Goal: Check status

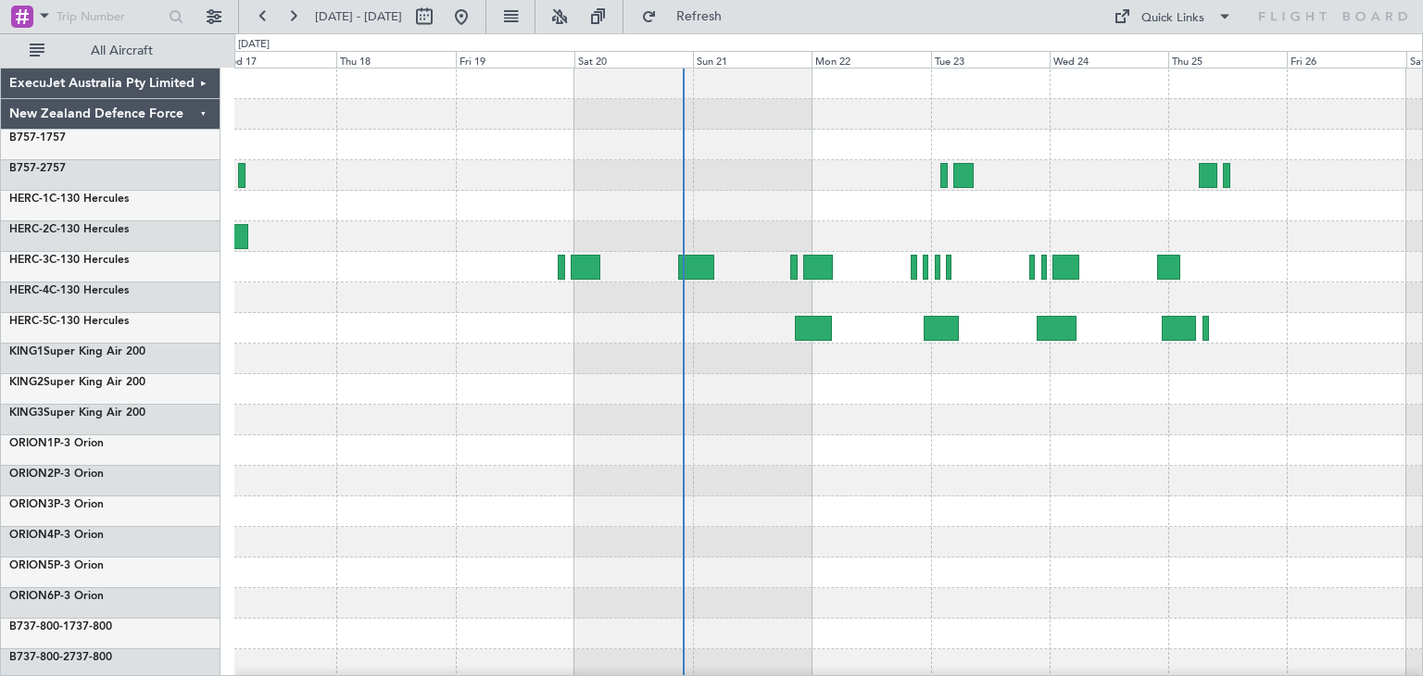
click at [1160, 498] on div at bounding box center [827, 451] width 1187 height 764
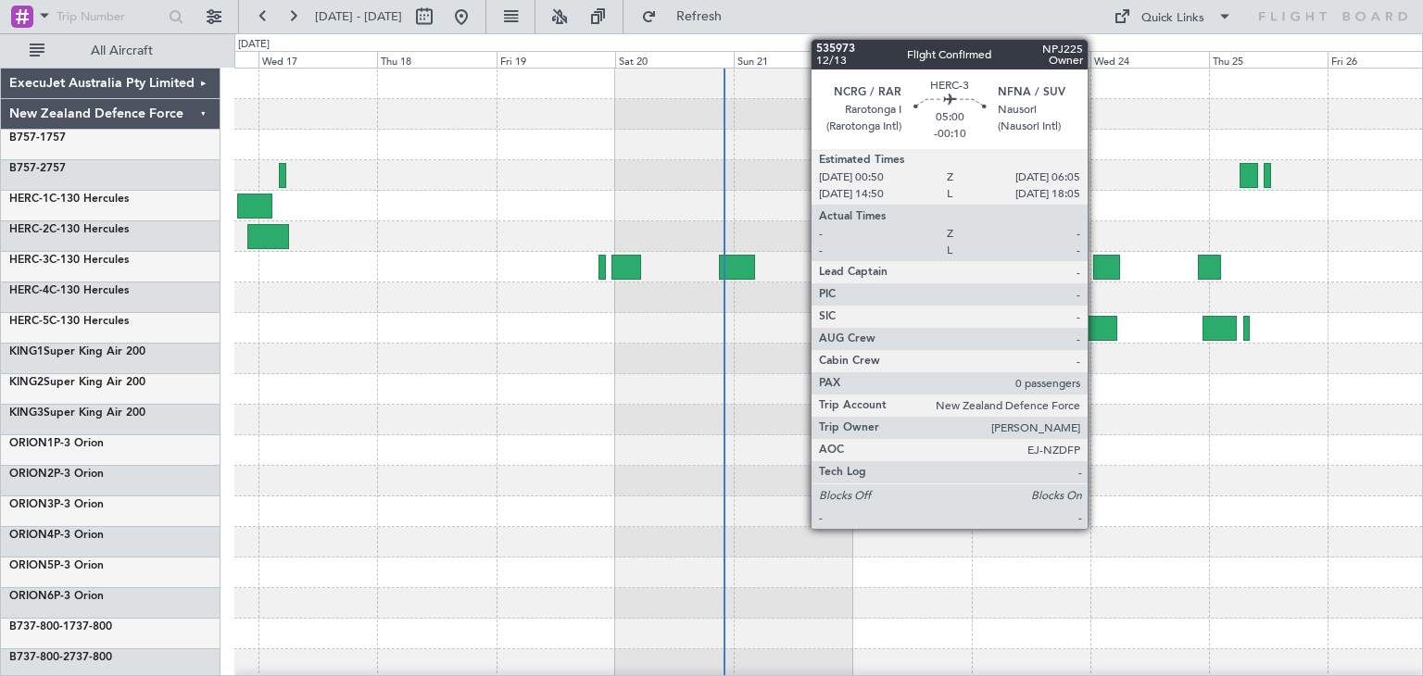
click at [1096, 259] on div at bounding box center [1106, 267] width 27 height 25
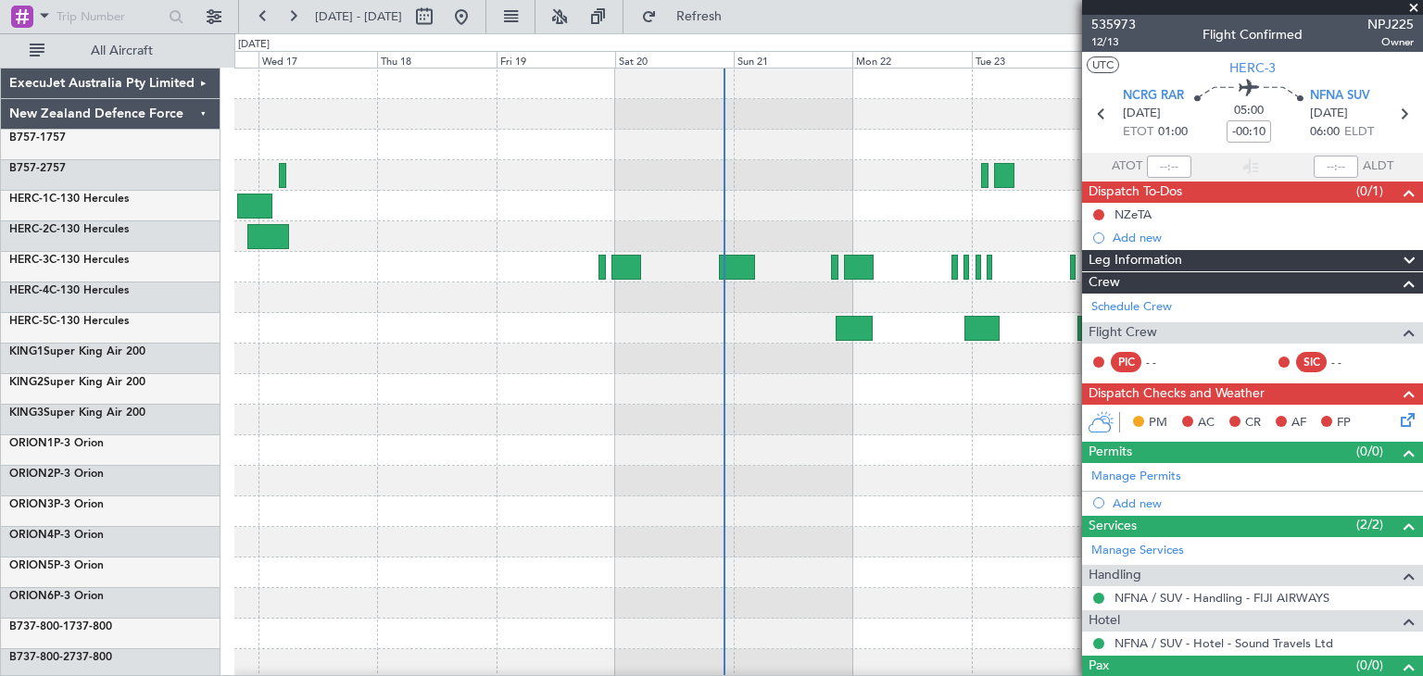
click at [1411, 3] on span at bounding box center [1413, 8] width 19 height 17
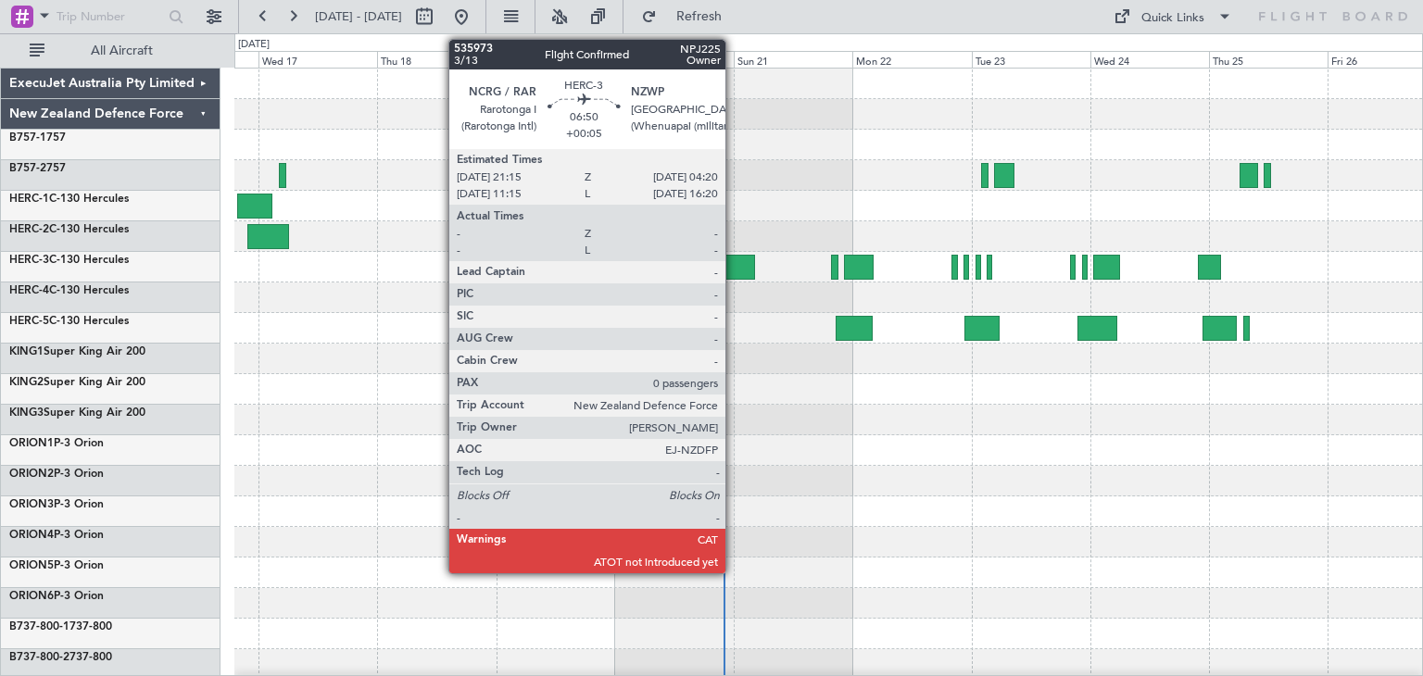
click at [734, 267] on div at bounding box center [736, 267] width 35 height 25
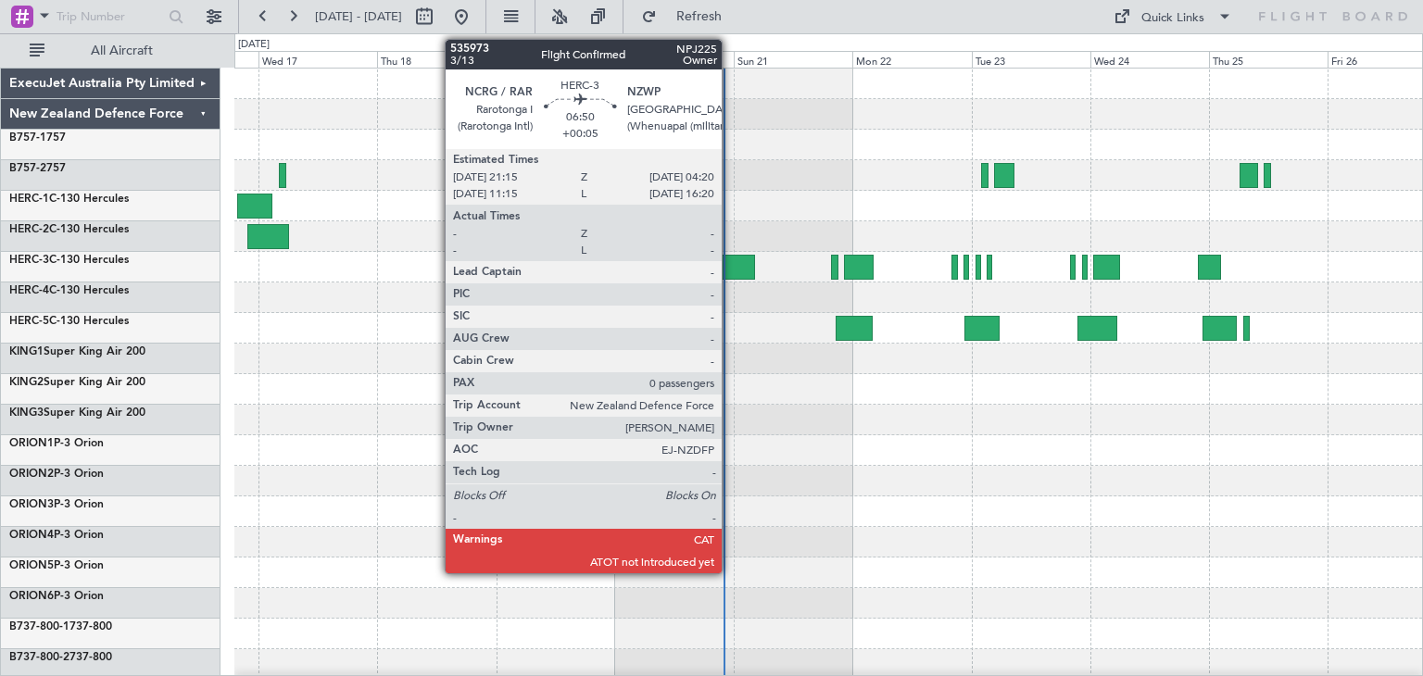
click at [730, 263] on div at bounding box center [736, 267] width 35 height 25
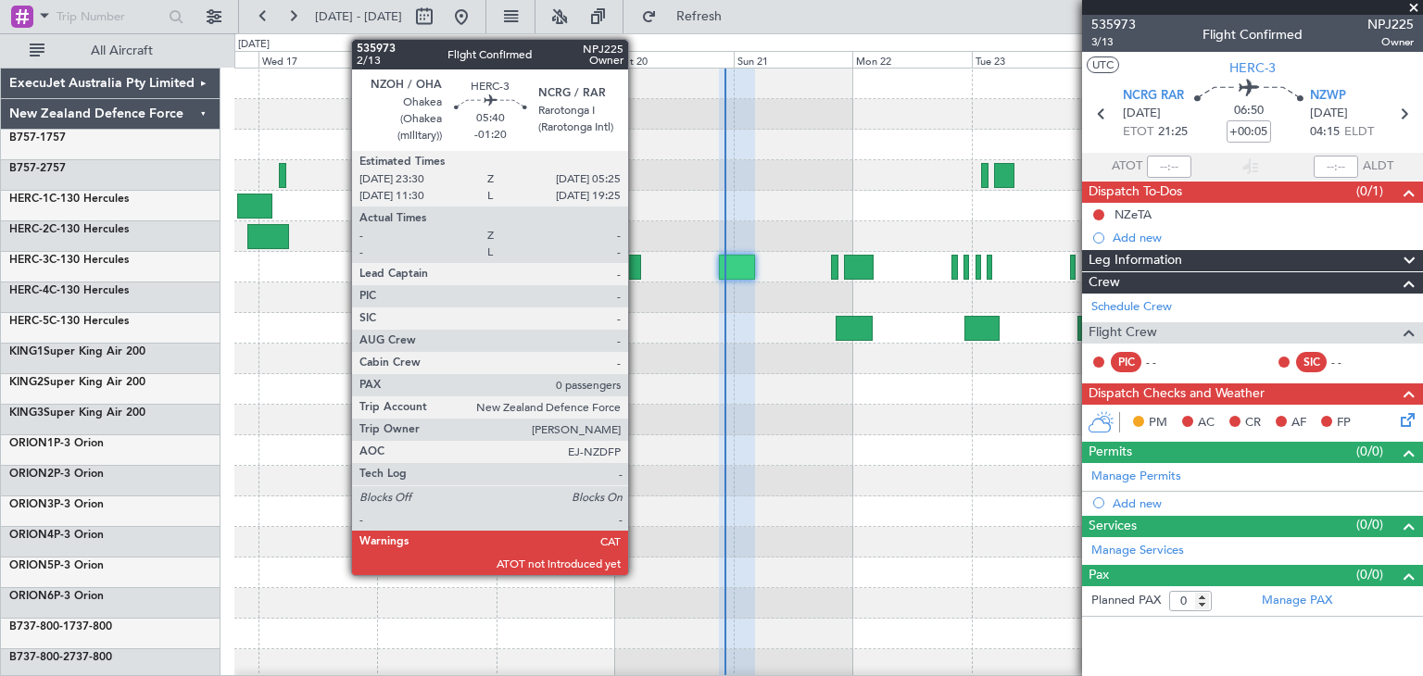
click at [636, 257] on div at bounding box center [626, 267] width 30 height 25
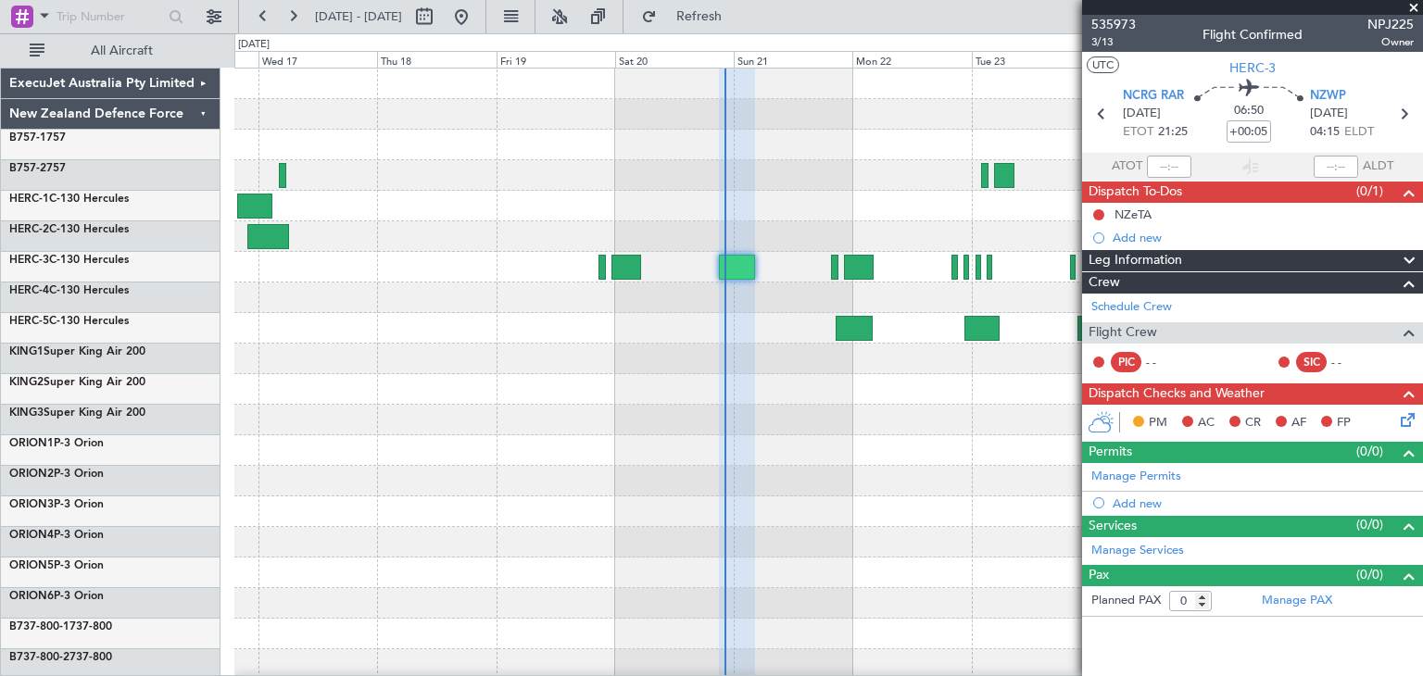
click at [1413, 6] on span at bounding box center [1413, 8] width 19 height 17
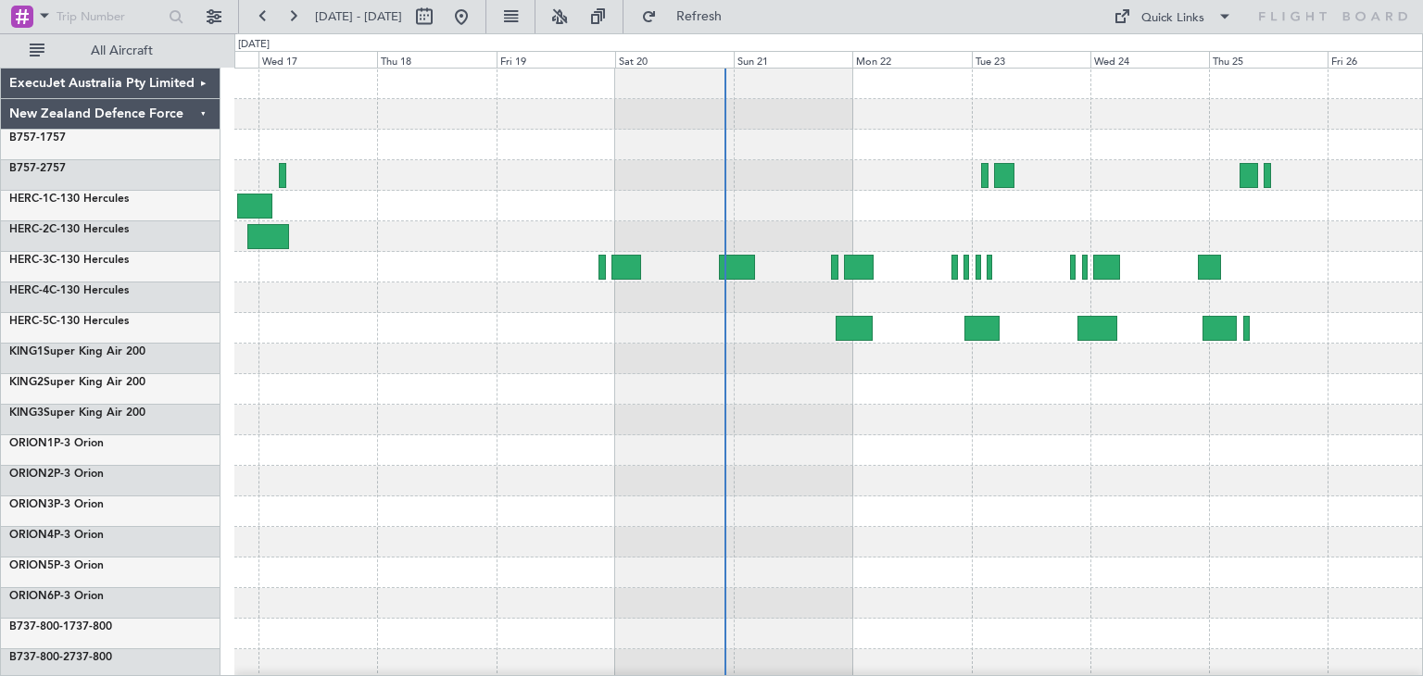
scroll to position [156, 0]
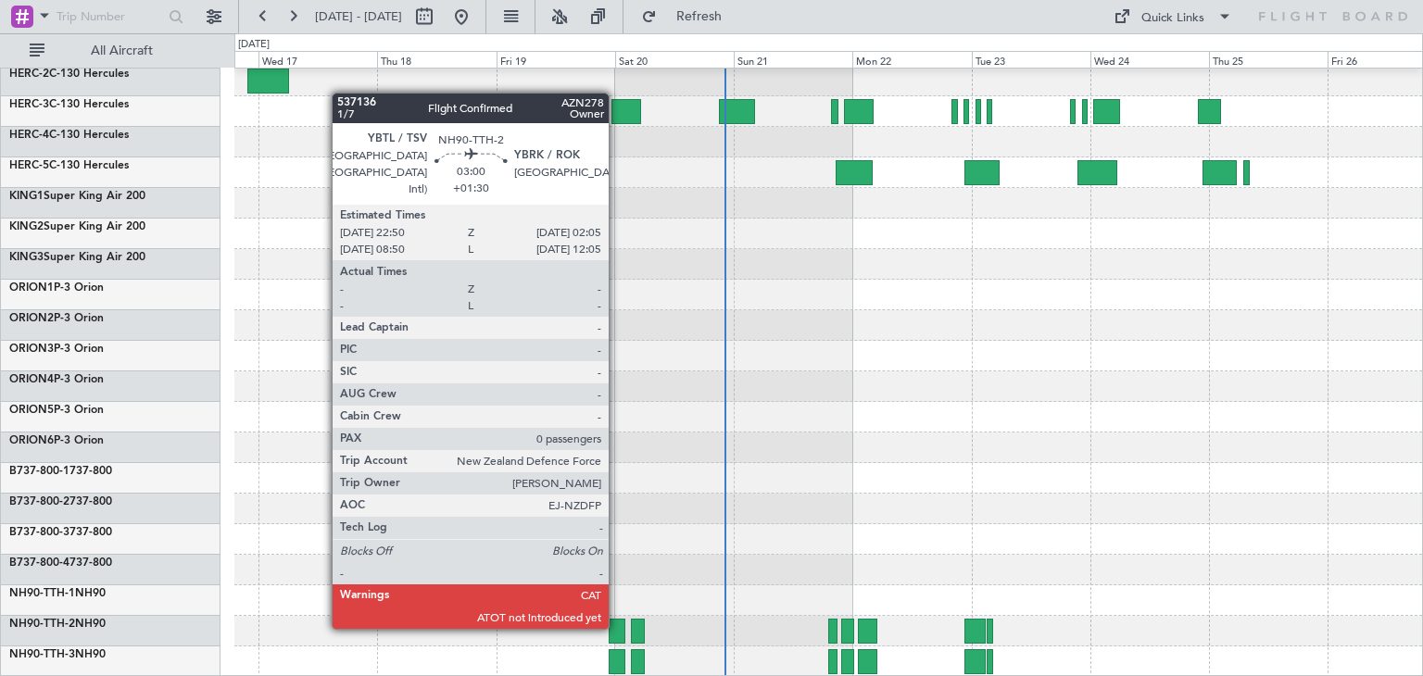
click at [617, 625] on div at bounding box center [617, 631] width 17 height 25
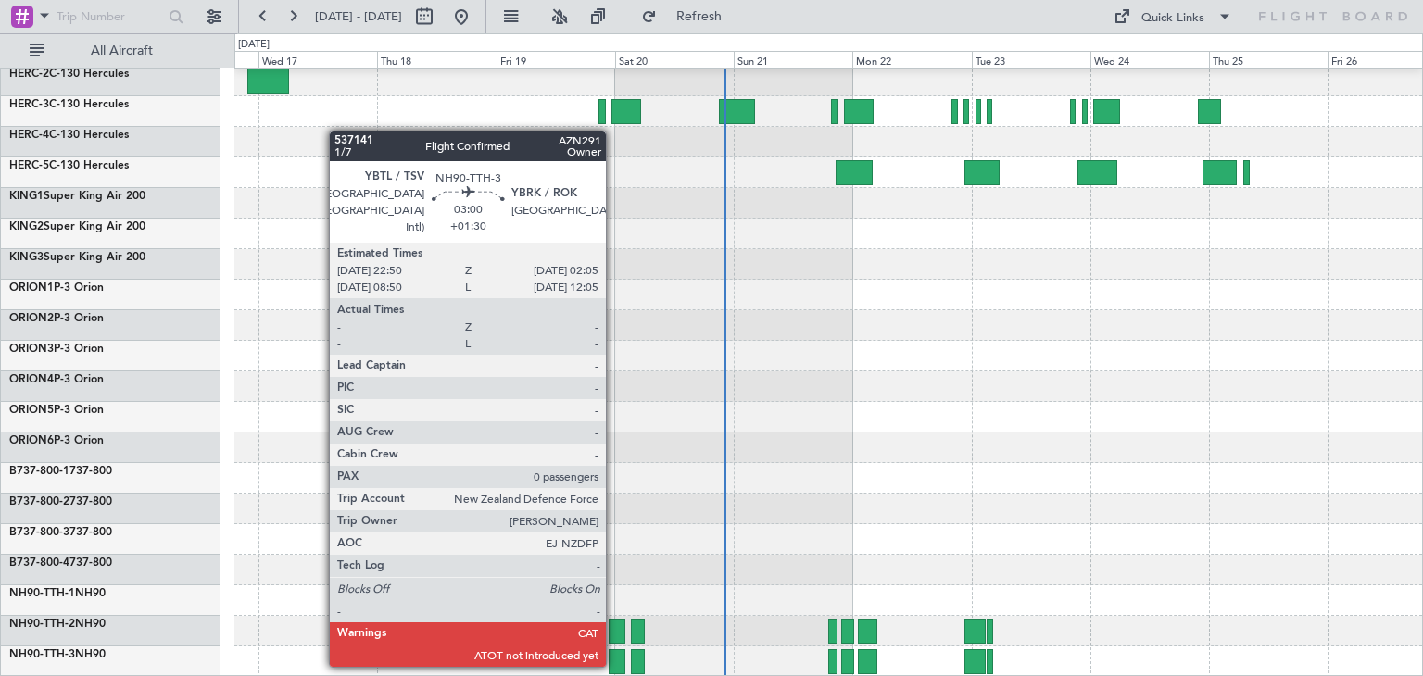
click at [614, 663] on div at bounding box center [617, 661] width 17 height 25
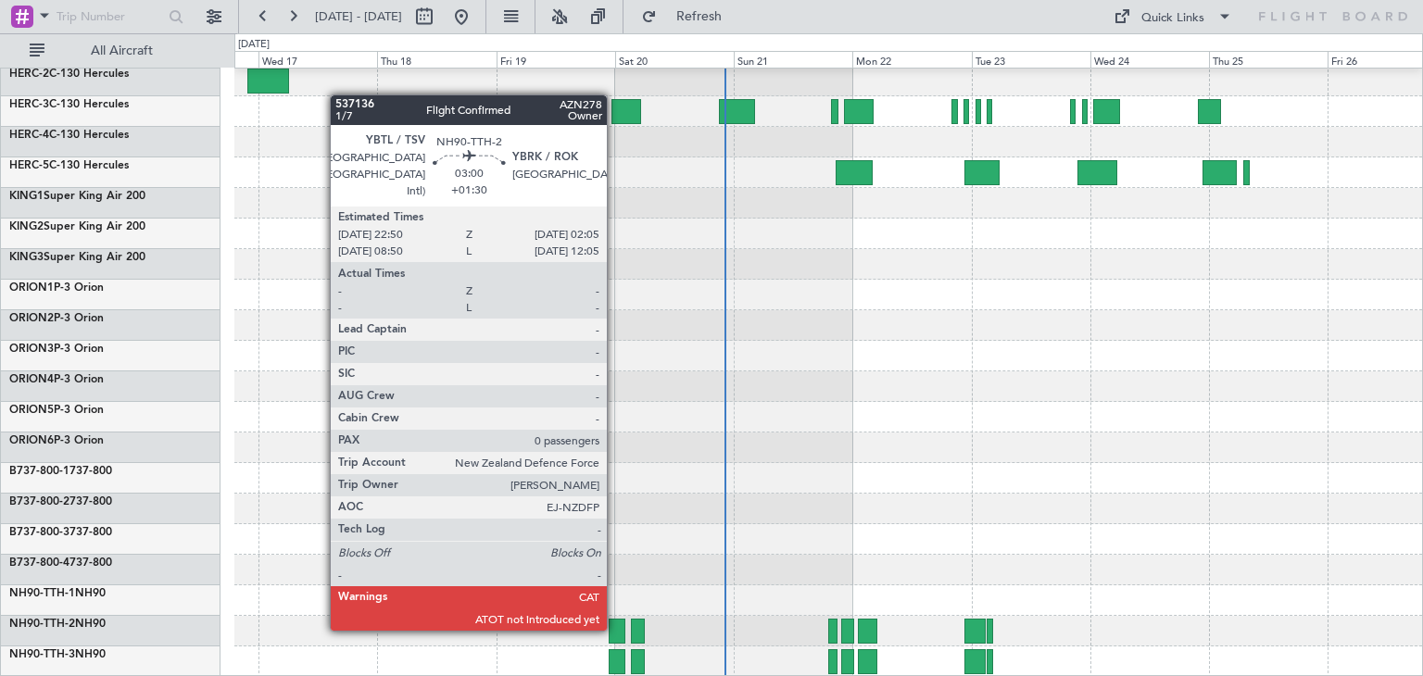
click at [615, 627] on div at bounding box center [617, 631] width 17 height 25
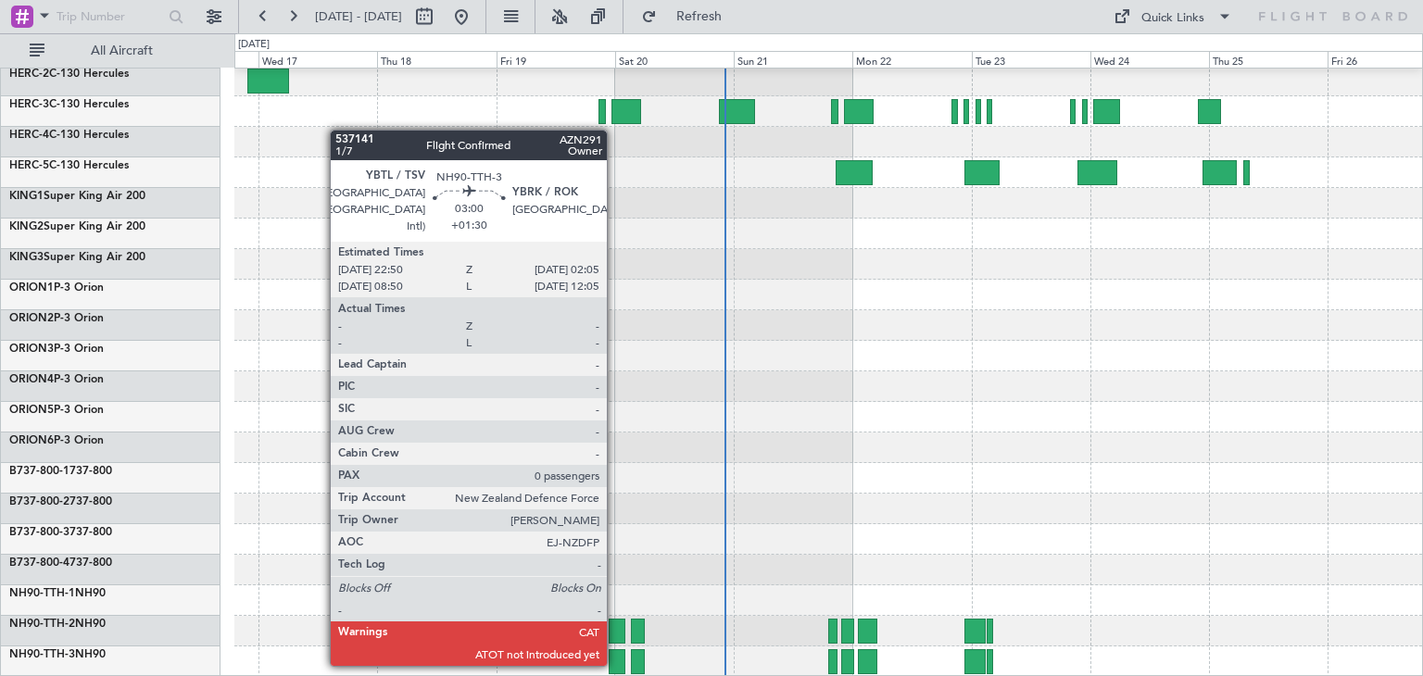
click at [615, 662] on div at bounding box center [617, 661] width 17 height 25
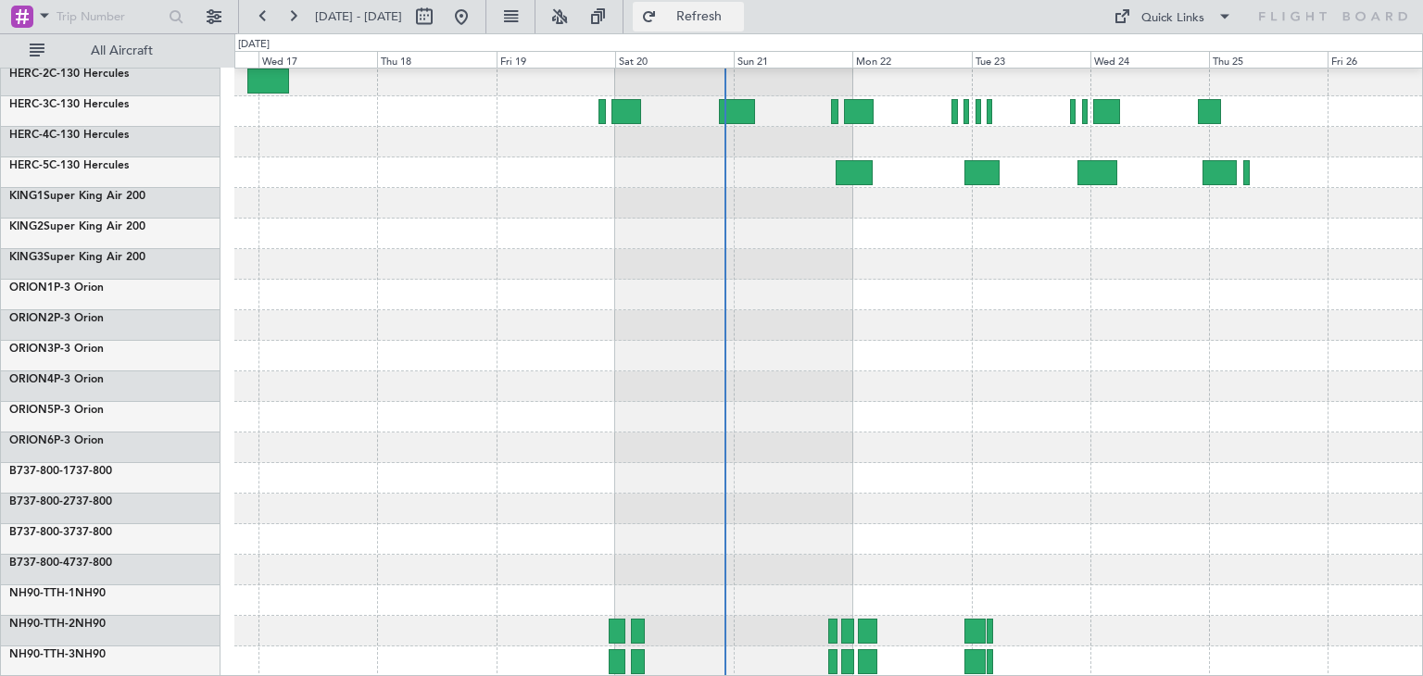
click at [738, 18] on span "Refresh" at bounding box center [699, 16] width 78 height 13
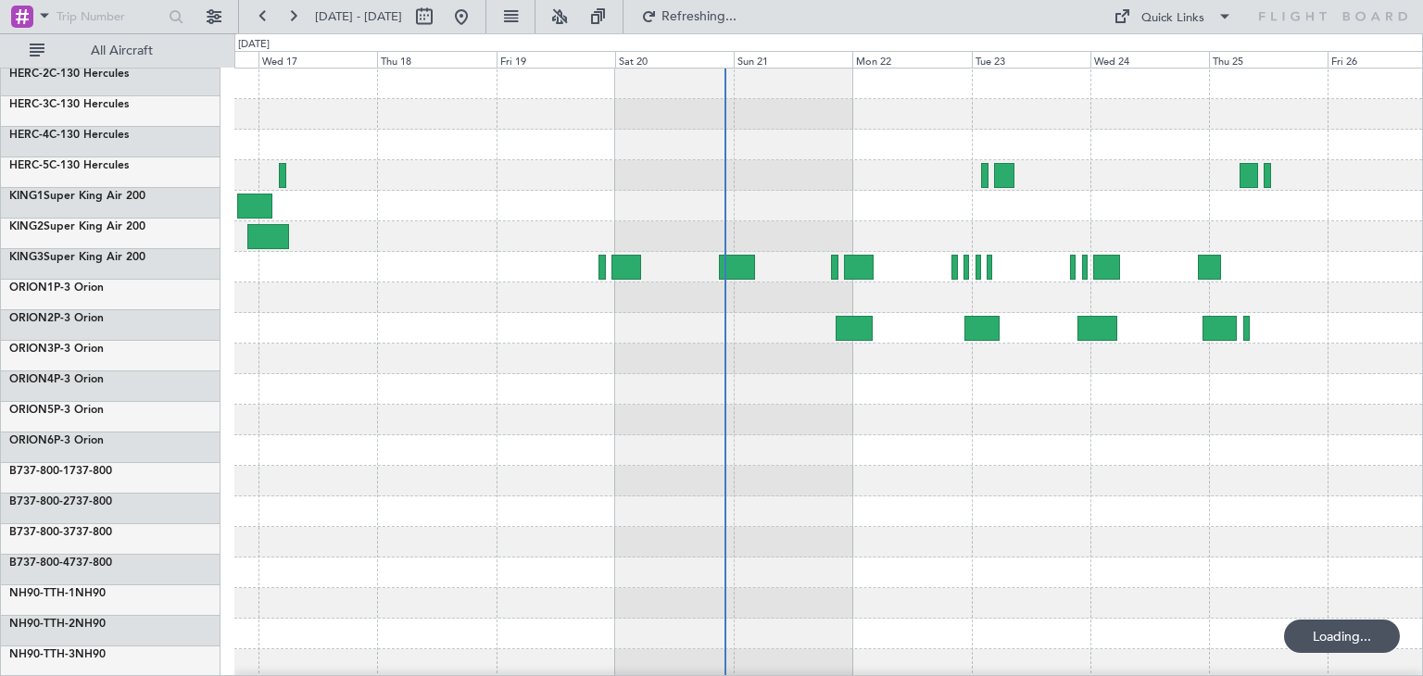
scroll to position [0, 0]
